Goal: Communication & Community: Participate in discussion

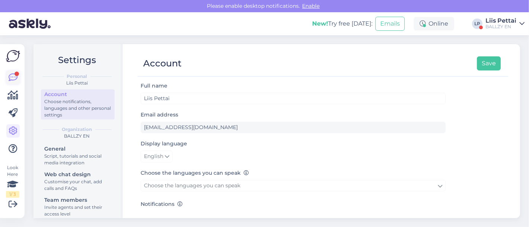
click at [18, 78] on link at bounding box center [12, 77] width 13 height 13
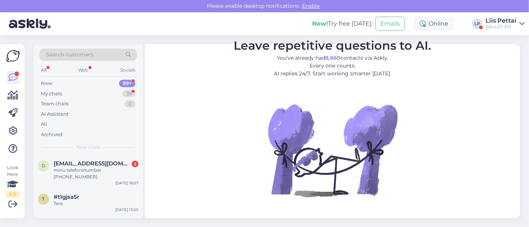
click at [64, 87] on div "New 99+" at bounding box center [87, 83] width 97 height 10
click at [64, 91] on div "My chats 39" at bounding box center [87, 94] width 97 height 10
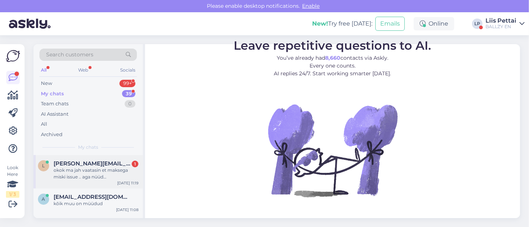
click at [70, 176] on div "okok ma jah vaatasin et maksega miski issue .. aga nüüd [PERSON_NAME] jah .. al…" at bounding box center [96, 173] width 85 height 13
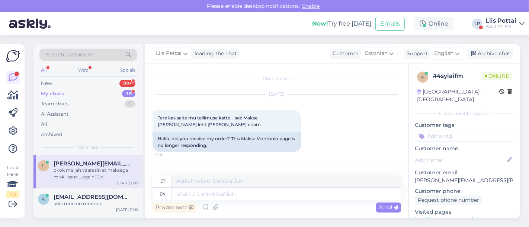
scroll to position [283, 0]
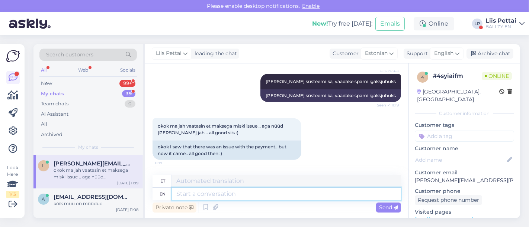
click at [232, 190] on textarea at bounding box center [286, 194] width 229 height 13
type textarea ":)"
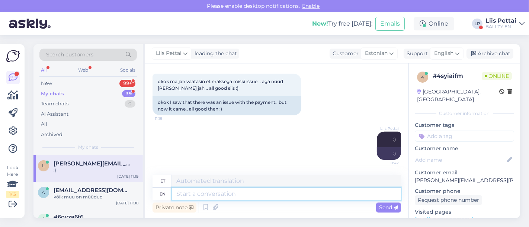
scroll to position [328, 0]
